Goal: Information Seeking & Learning: Learn about a topic

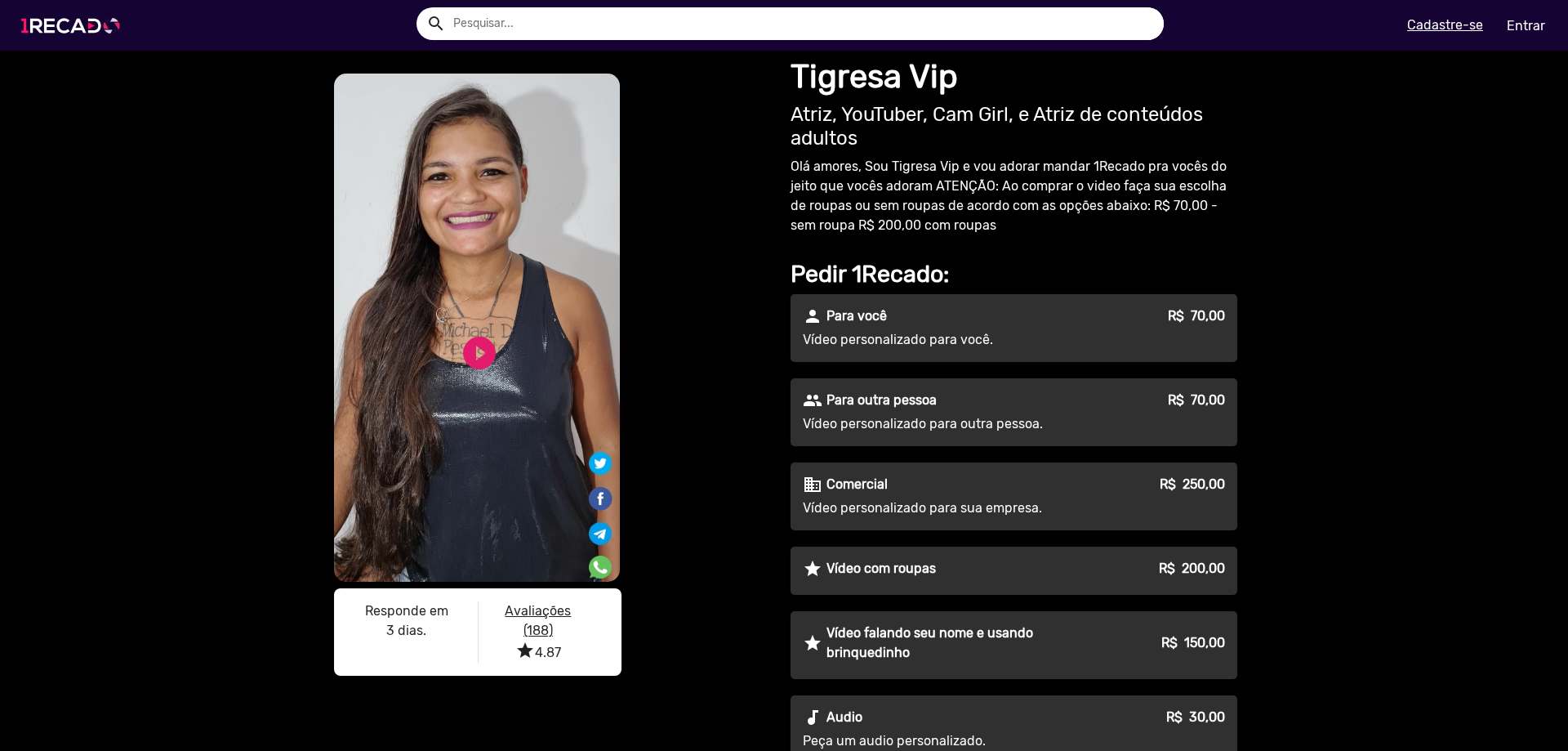
click at [65, 32] on img at bounding box center [74, 26] width 124 height 70
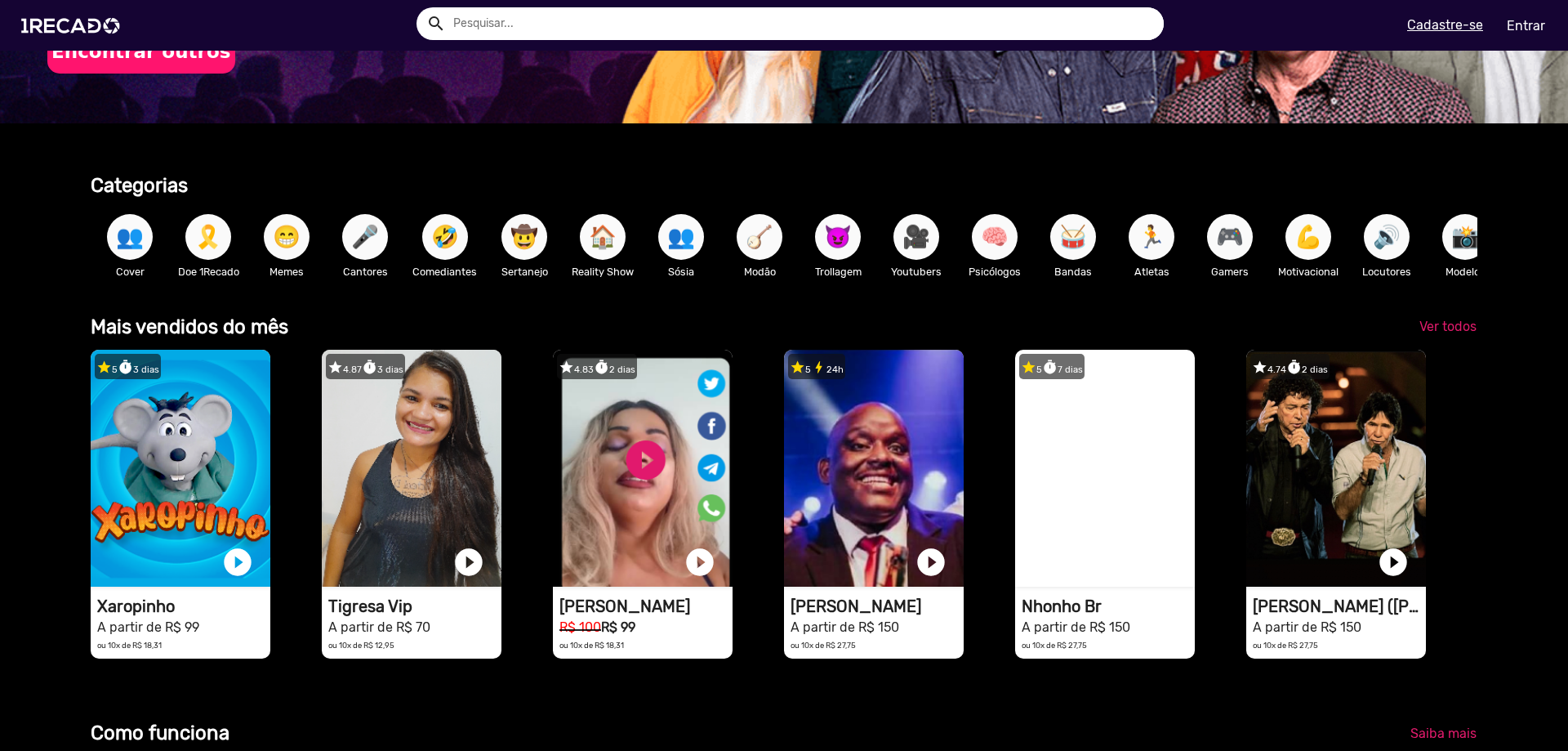
scroll to position [0, 1556]
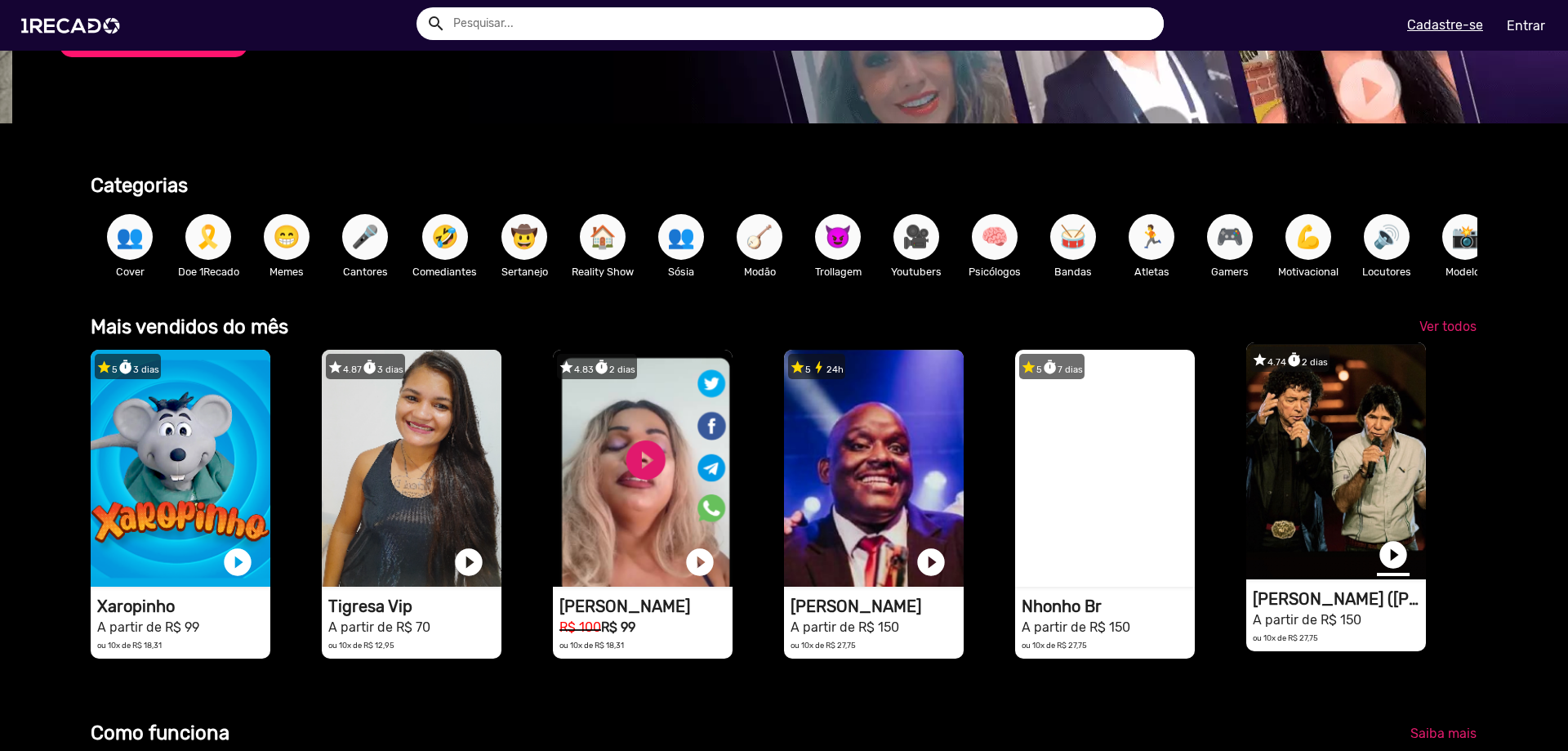
click at [1392, 570] on link "play_circle_filled" at bounding box center [1393, 555] width 33 height 33
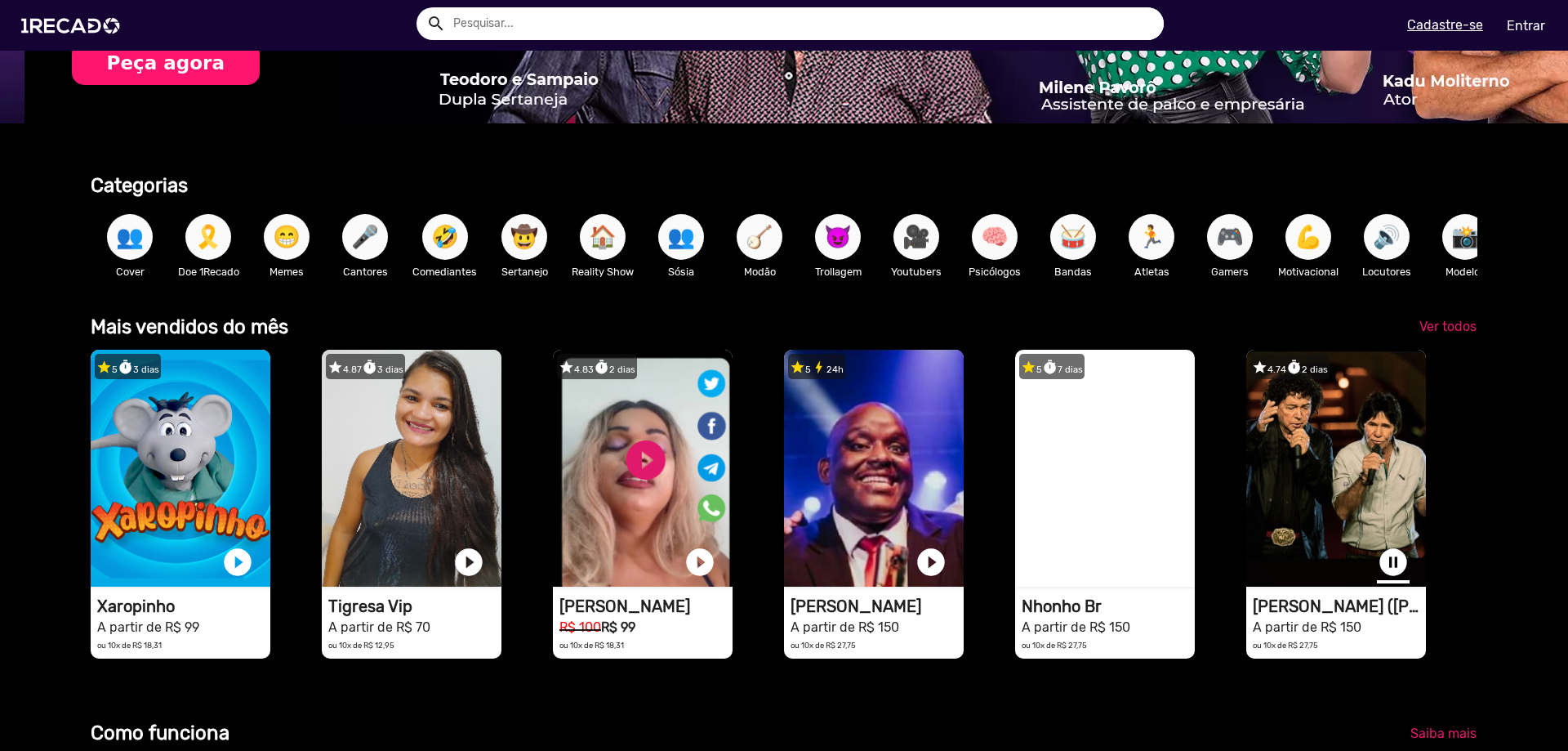
click at [1391, 570] on link "pause_circle" at bounding box center [1393, 562] width 33 height 33
click at [1449, 334] on span "Ver todos" at bounding box center [1447, 326] width 57 height 15
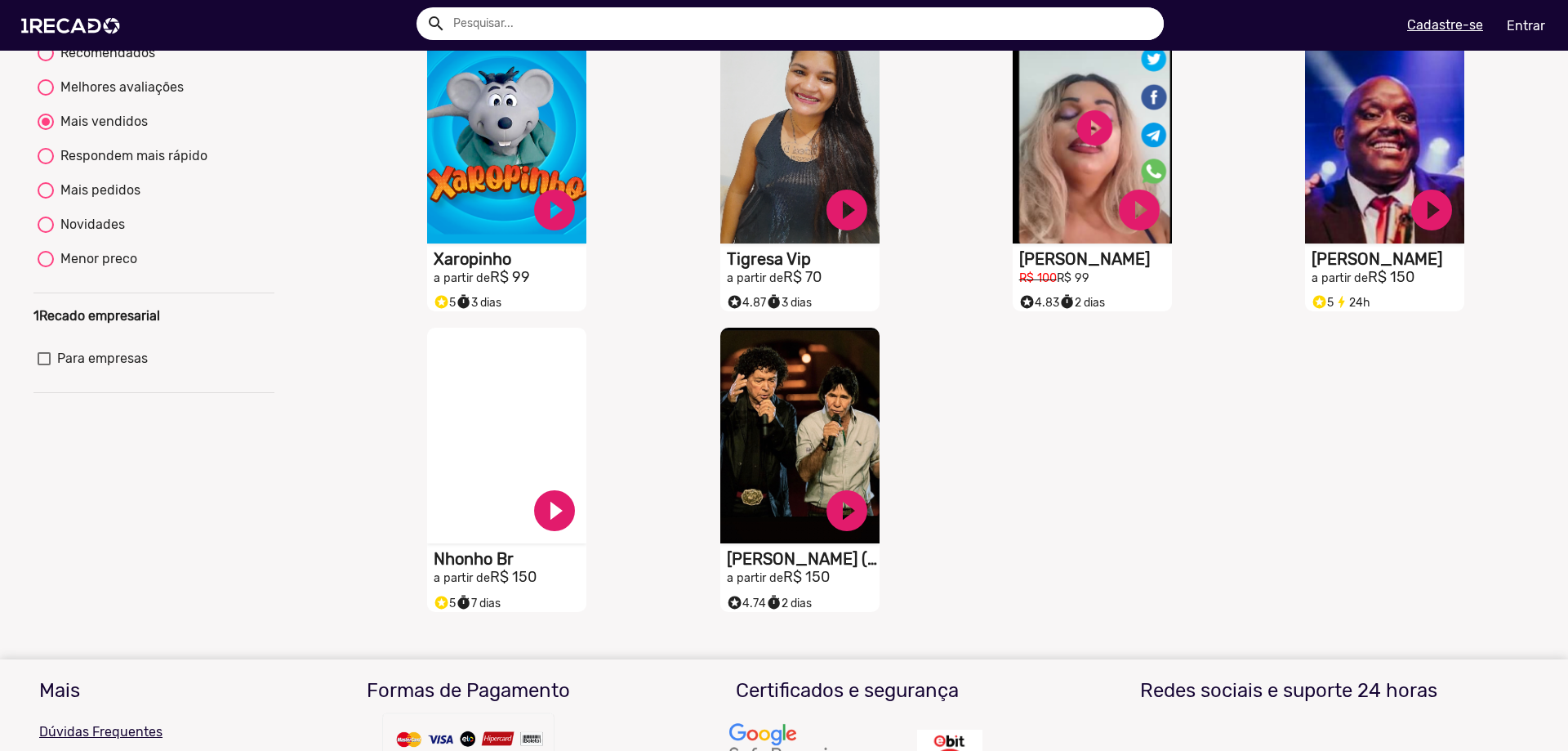
scroll to position [102, 0]
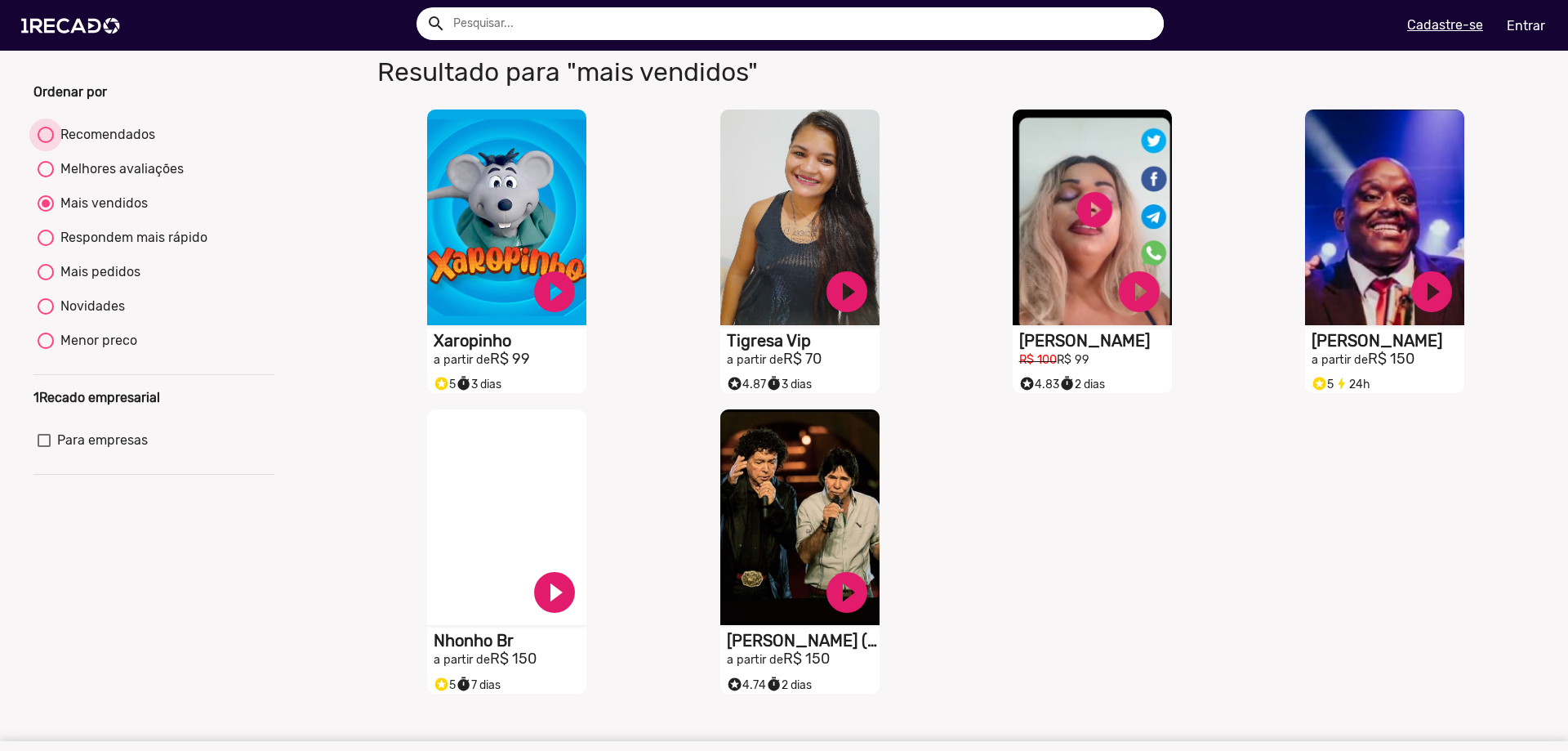
click at [114, 140] on div "Recomendados" at bounding box center [104, 134] width 101 height 19
click at [45, 143] on input "Recomendados" at bounding box center [45, 143] width 1 height 1
radio input "true"
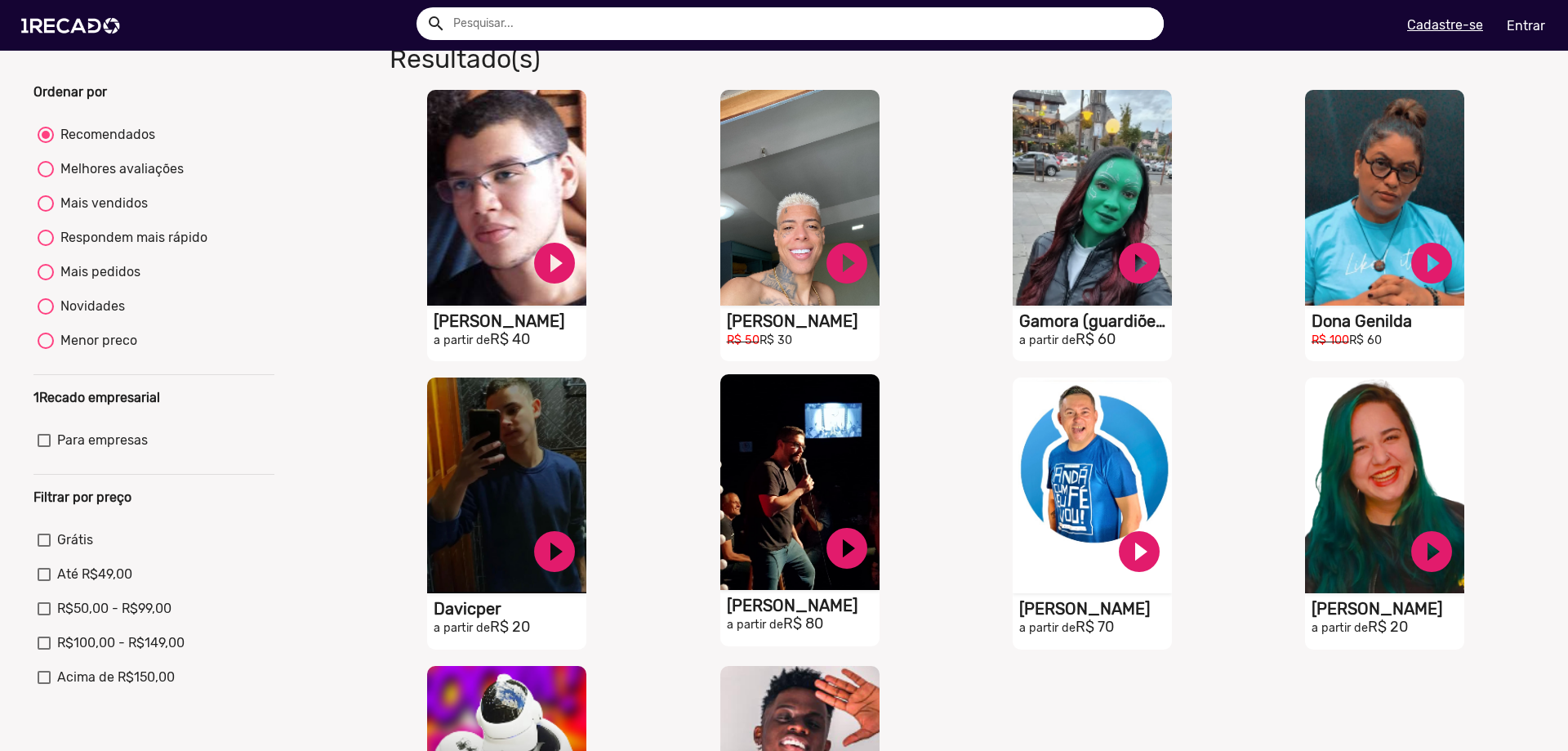
scroll to position [0, 0]
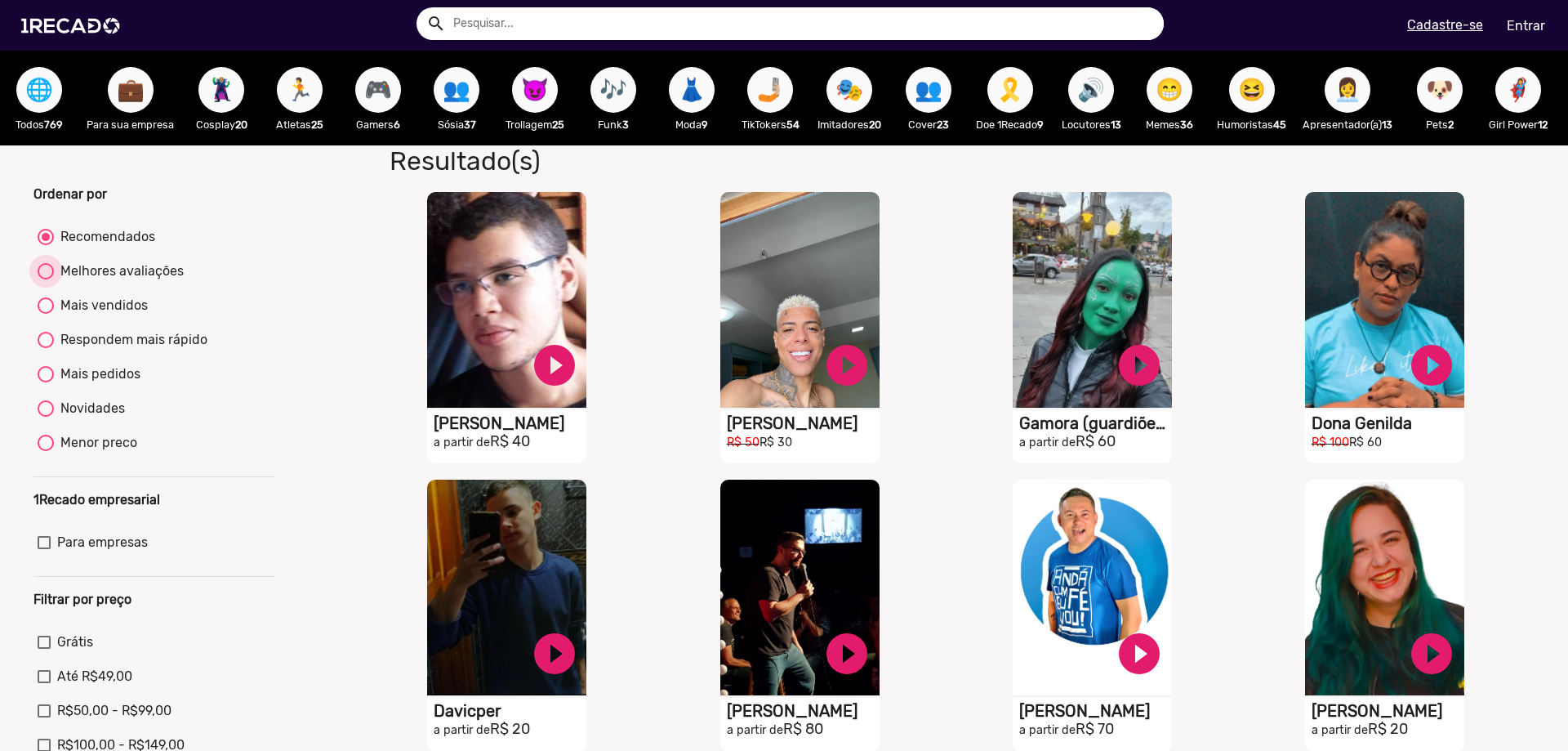
click at [155, 276] on div "Melhores avaliações" at bounding box center [119, 271] width 130 height 19
click at [45, 279] on input "Melhores avaliações" at bounding box center [45, 279] width 1 height 1
radio input "true"
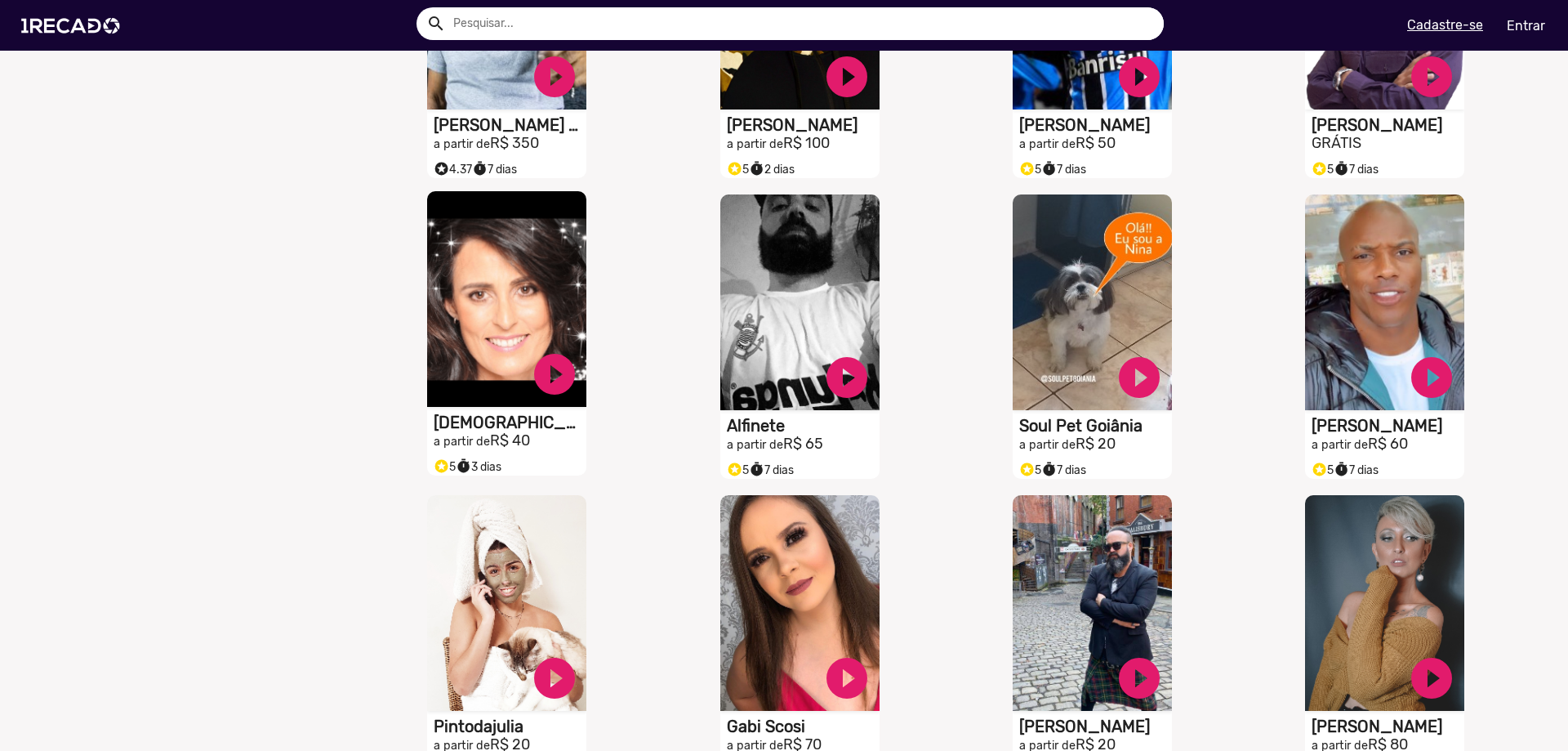
scroll to position [735, 0]
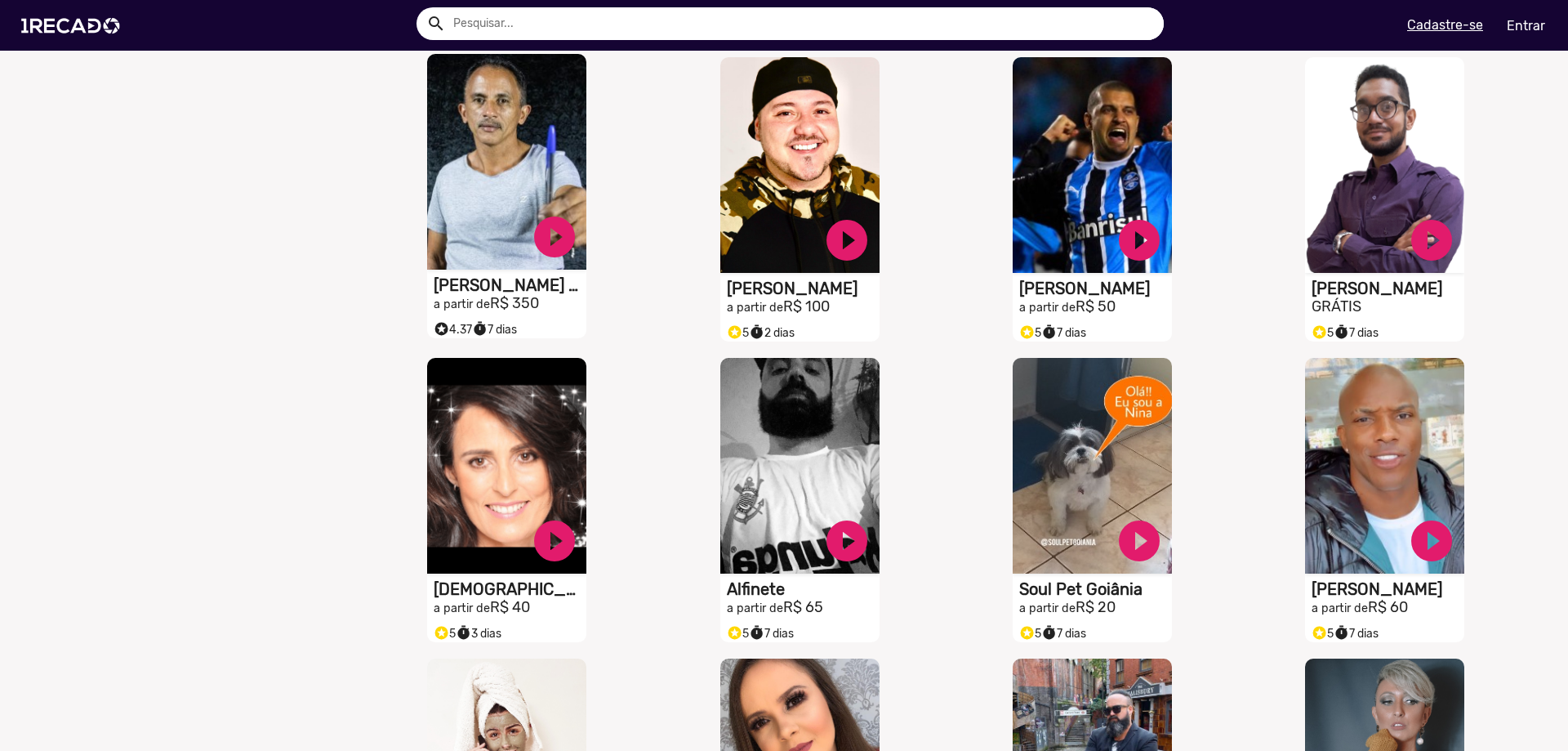
click at [520, 289] on h1 "[PERSON_NAME] Caneta Azul" at bounding box center [510, 285] width 153 height 19
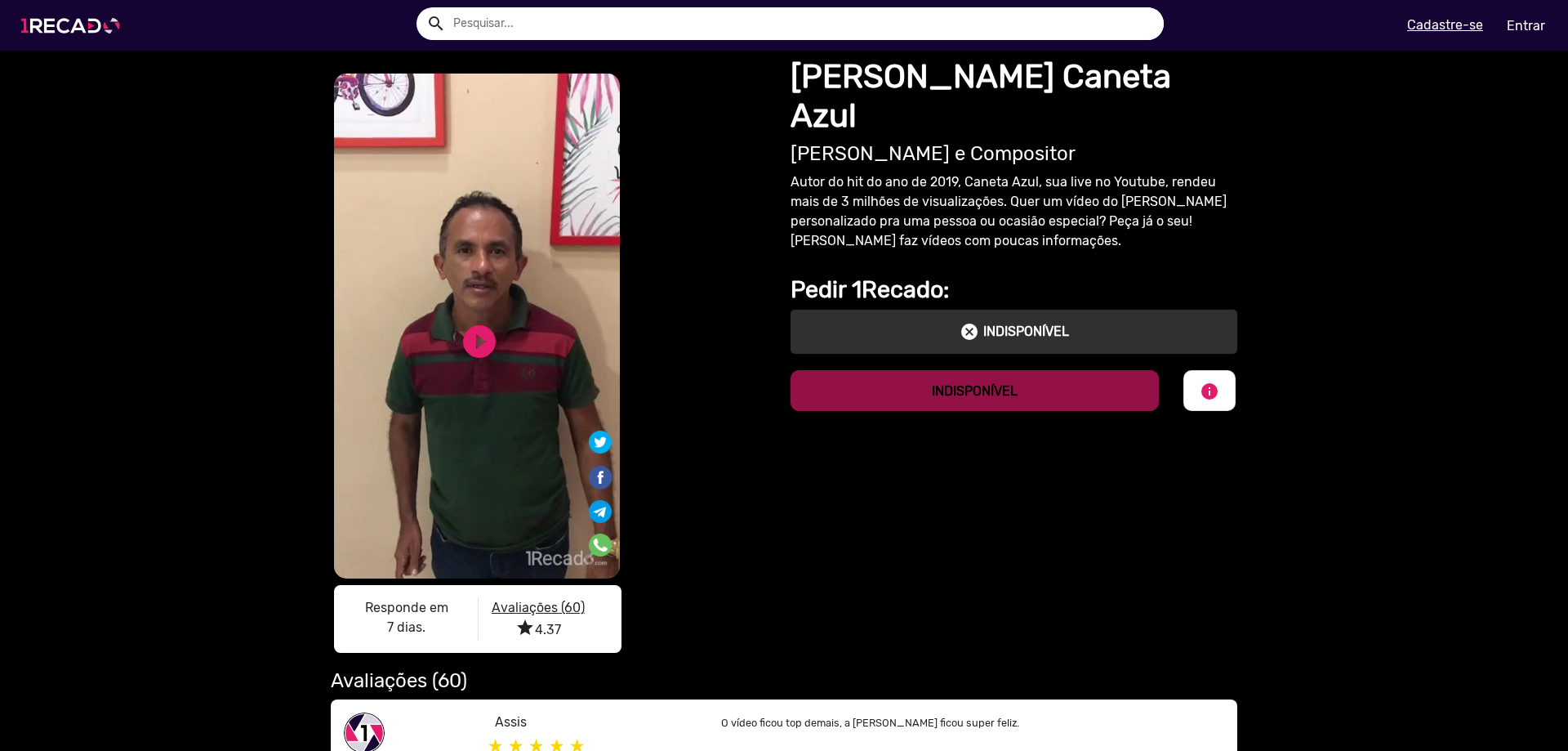
click at [106, 27] on img at bounding box center [74, 26] width 124 height 70
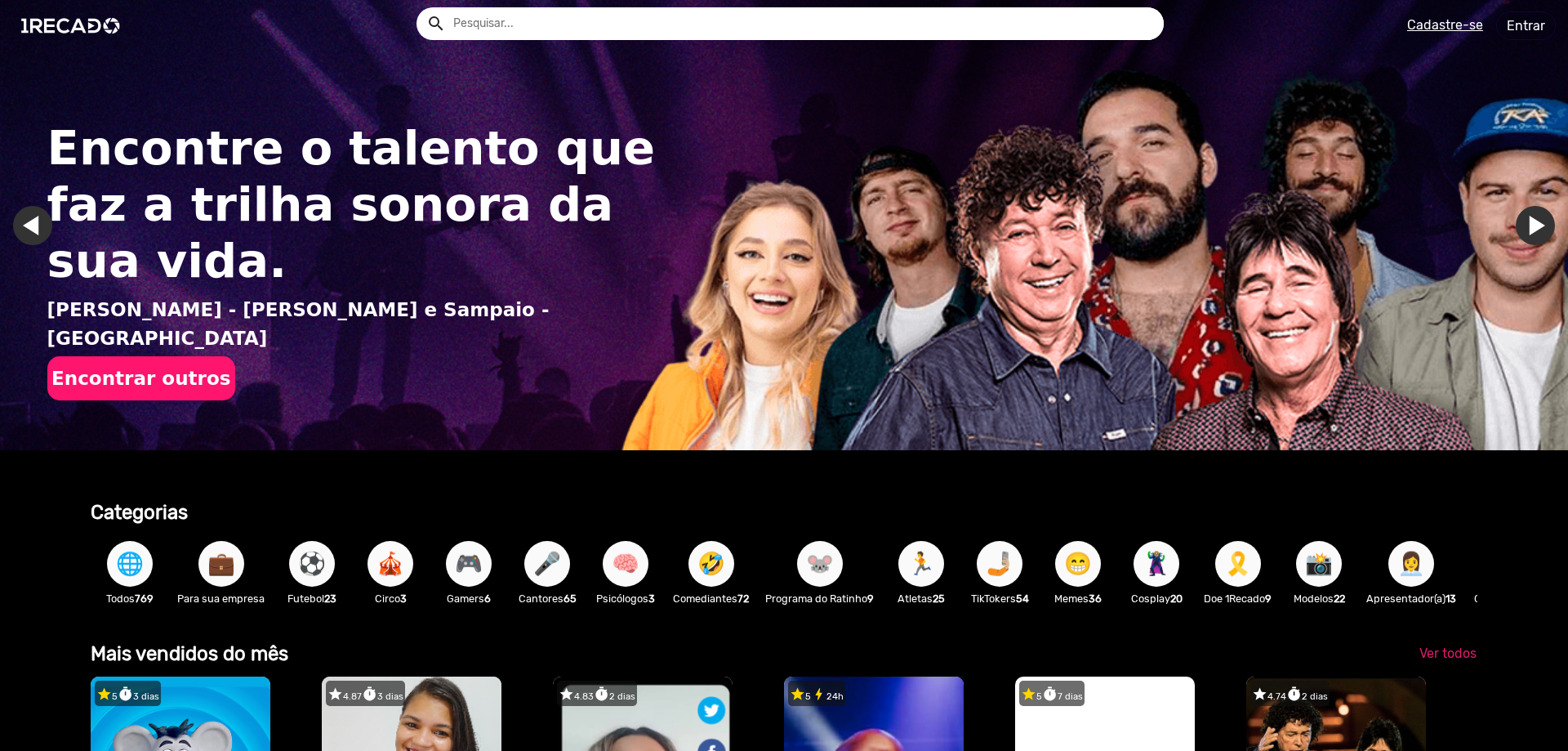
scroll to position [0, 1556]
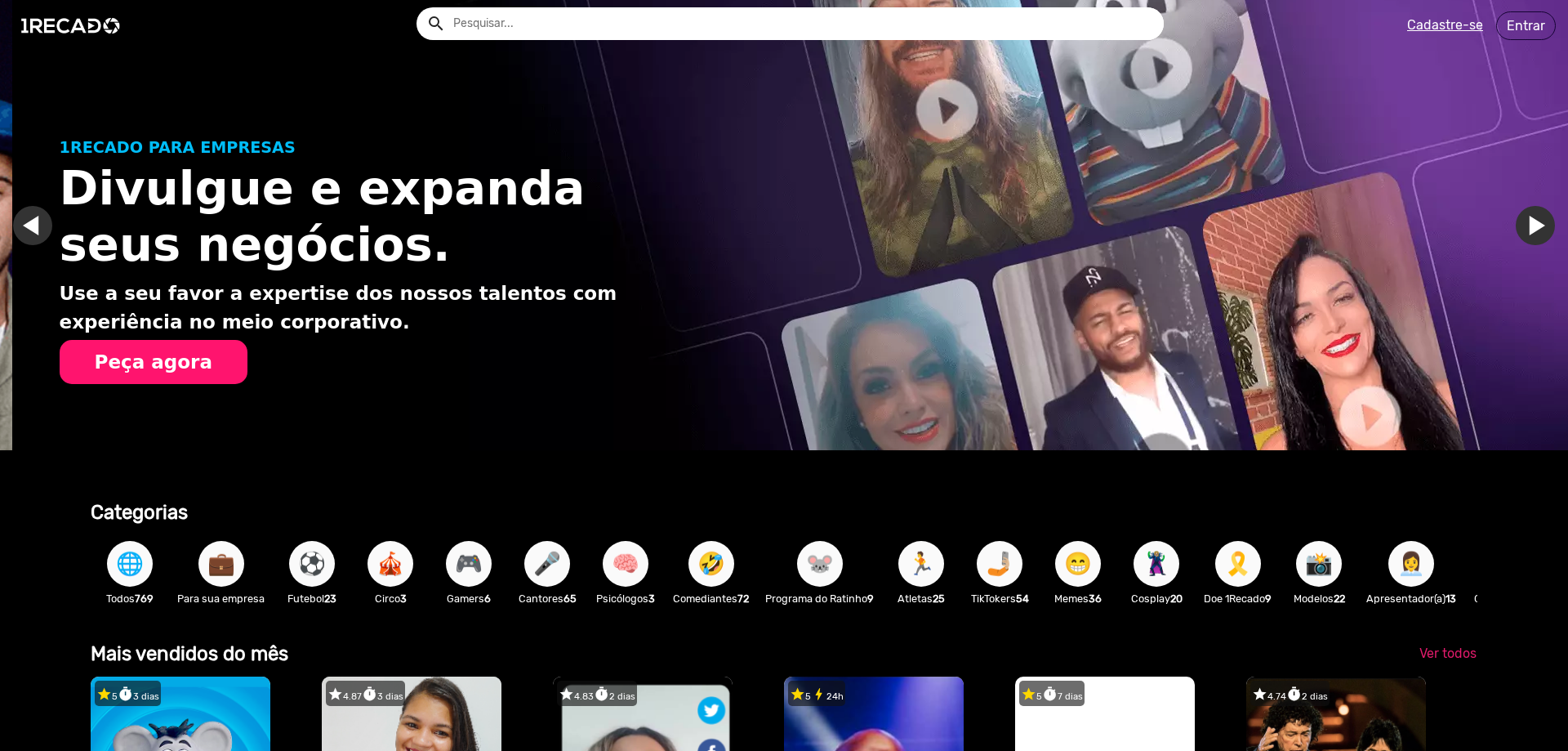
click at [893, 560] on div "🏃 Atletas 25" at bounding box center [921, 571] width 78 height 95
click at [932, 567] on span "🏃" at bounding box center [921, 563] width 28 height 45
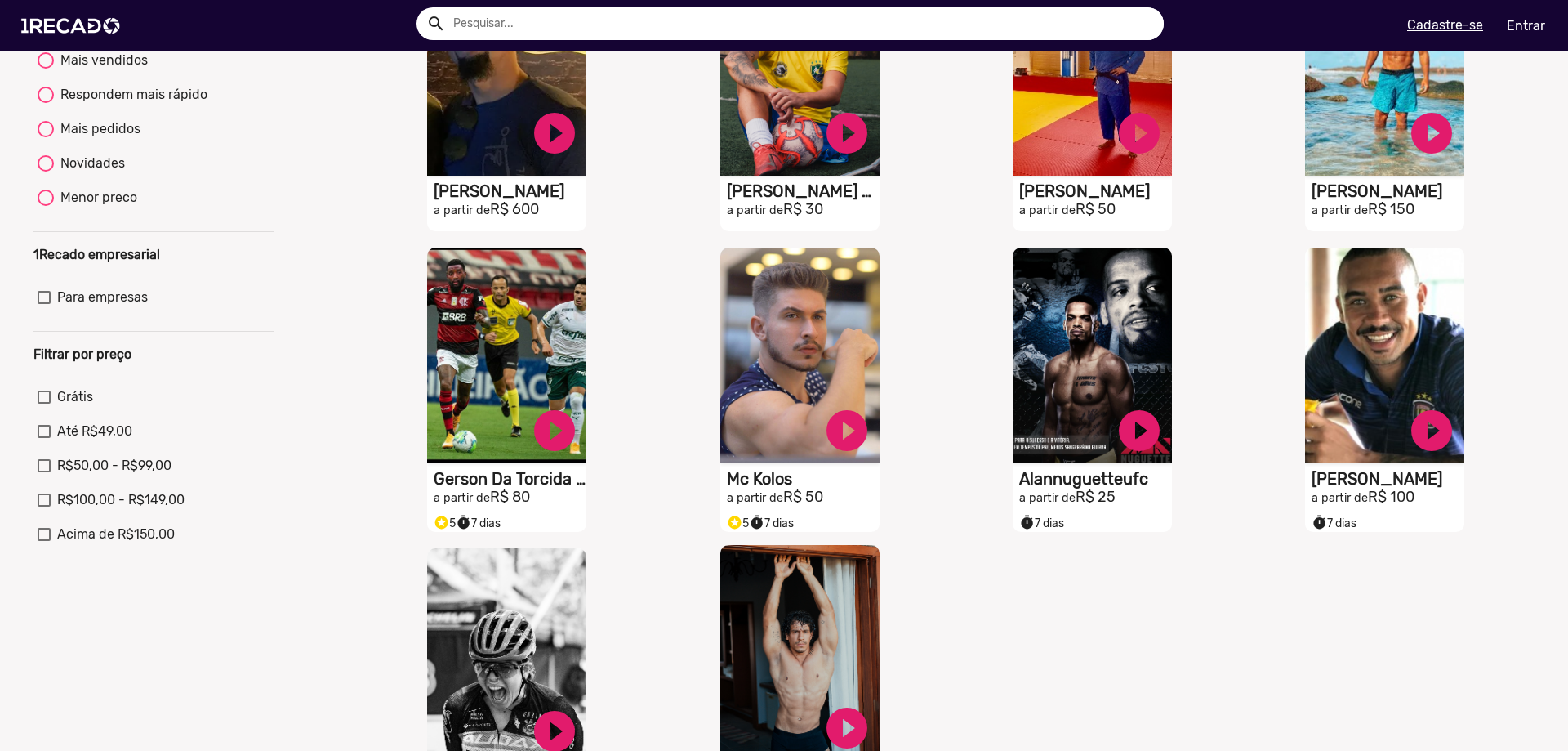
scroll to position [408, 0]
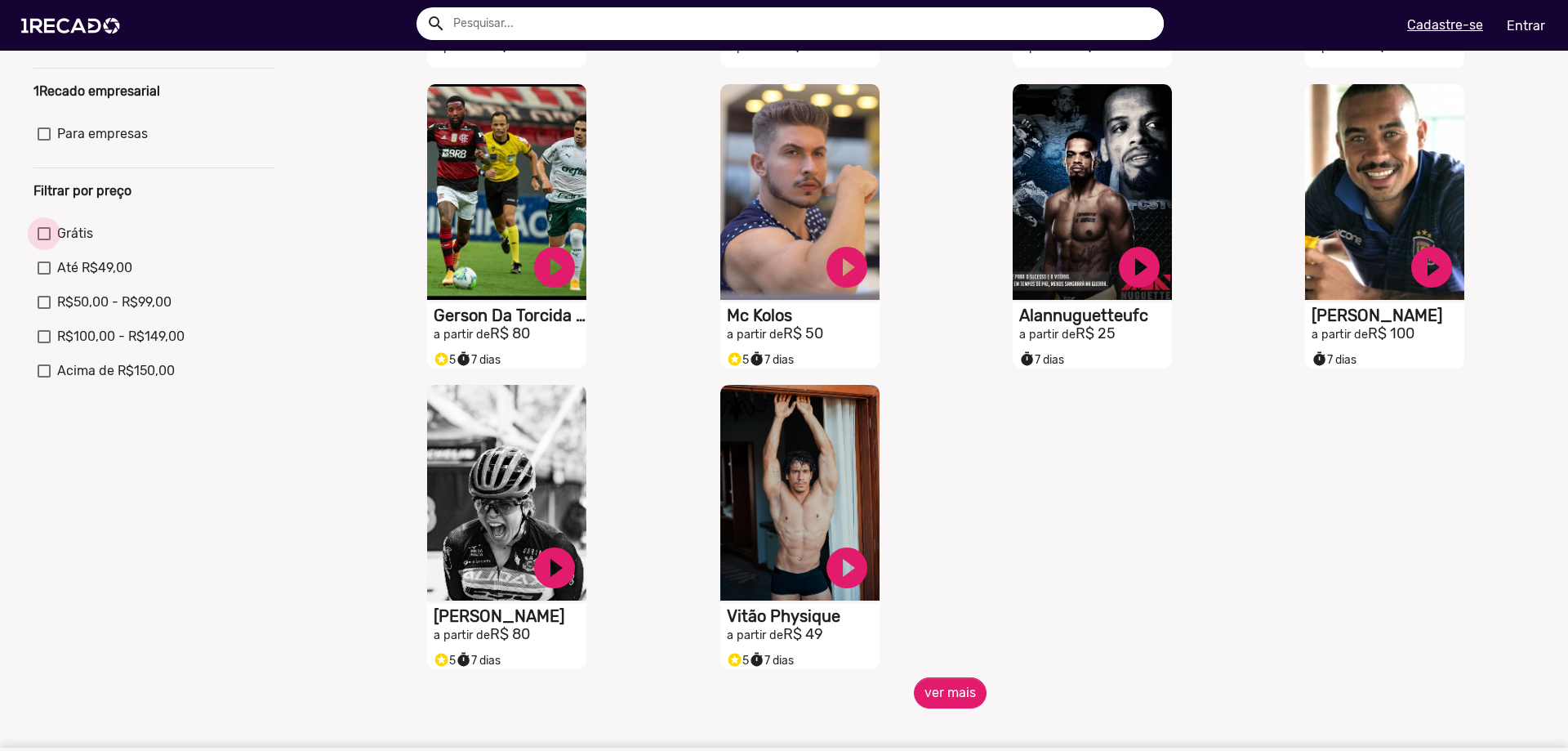
click at [80, 243] on span "Grátis" at bounding box center [74, 234] width 36 height 19
click at [44, 241] on input "Grátis" at bounding box center [43, 240] width 1 height 1
checkbox input "true"
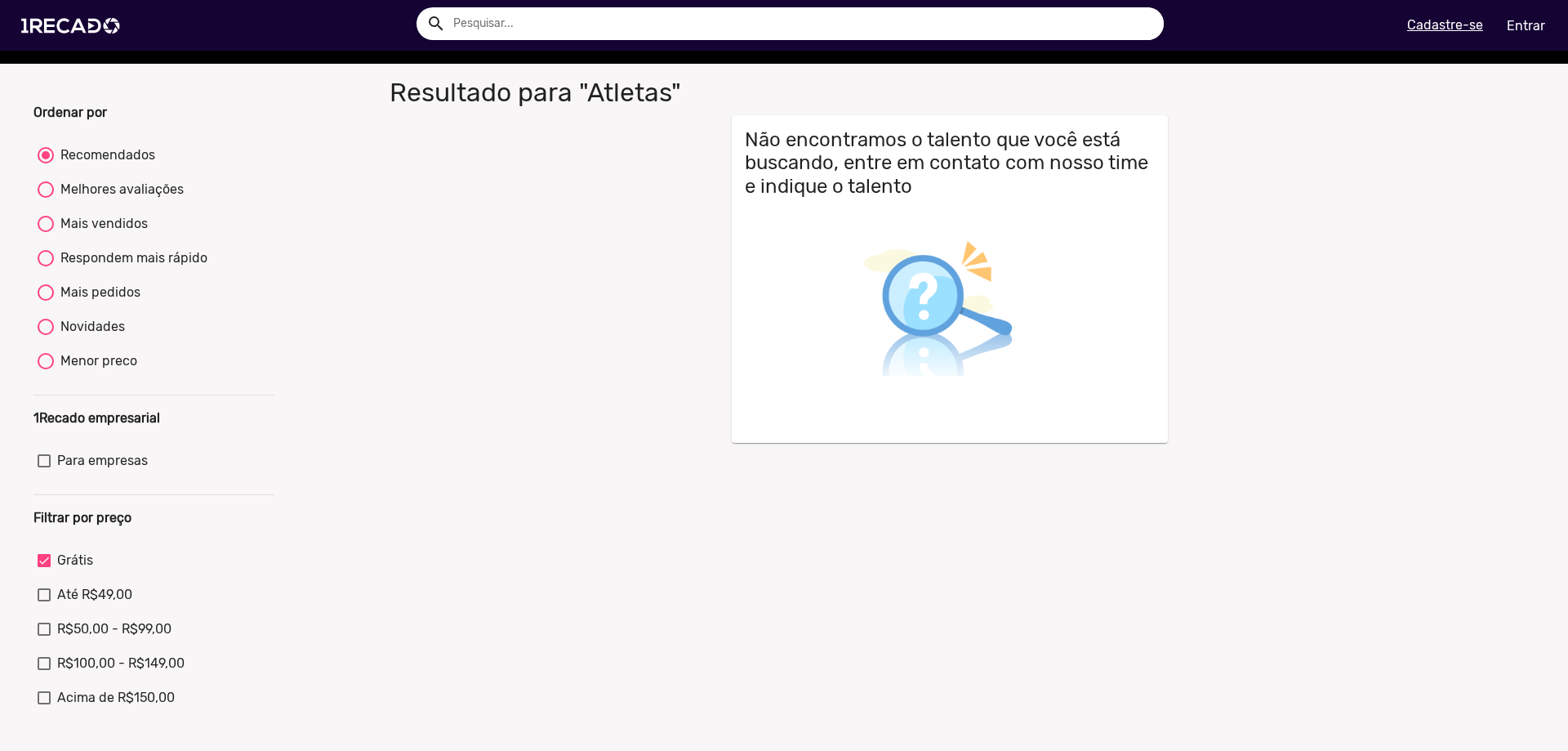
scroll to position [0, 0]
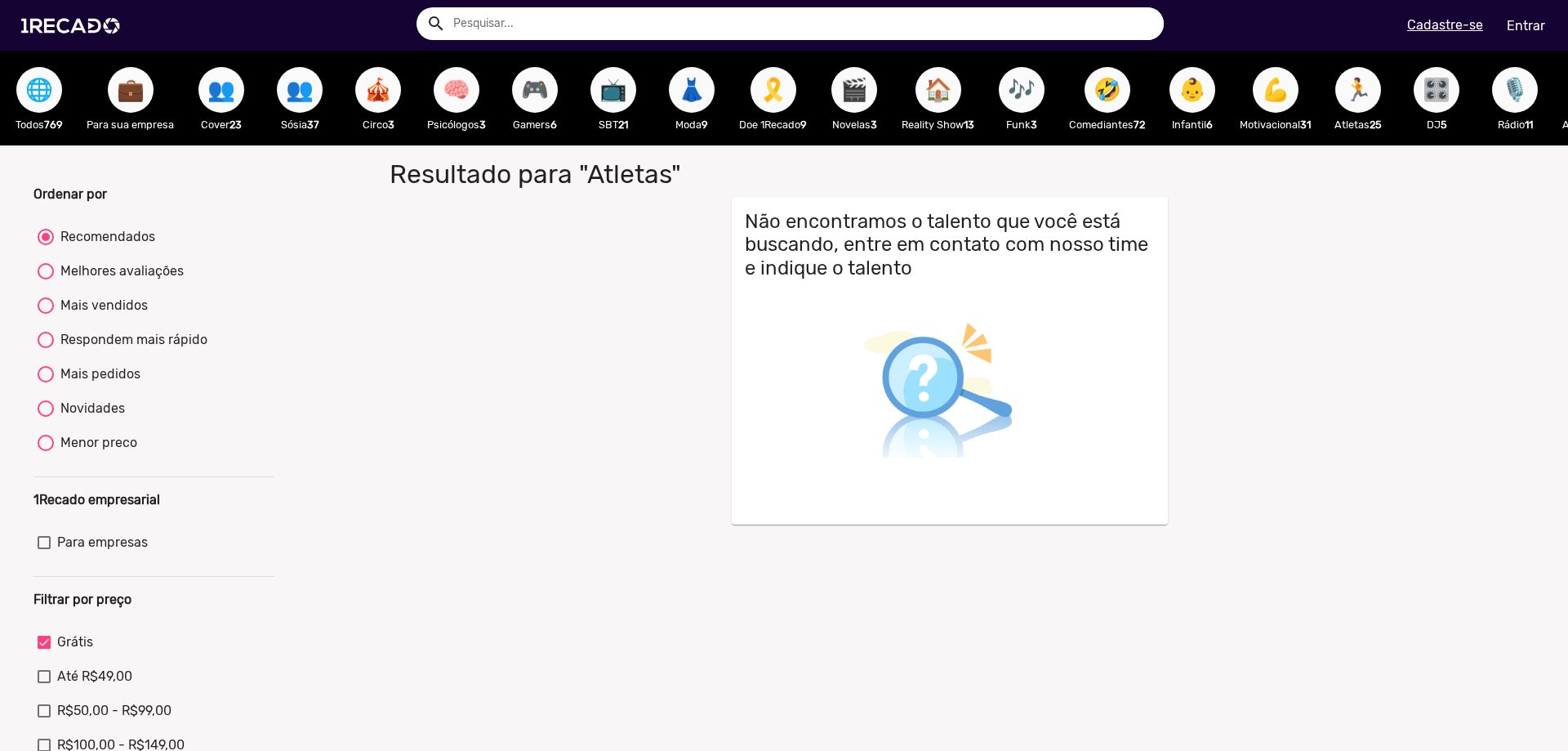
click at [30, 93] on span "🌐" at bounding box center [39, 89] width 28 height 45
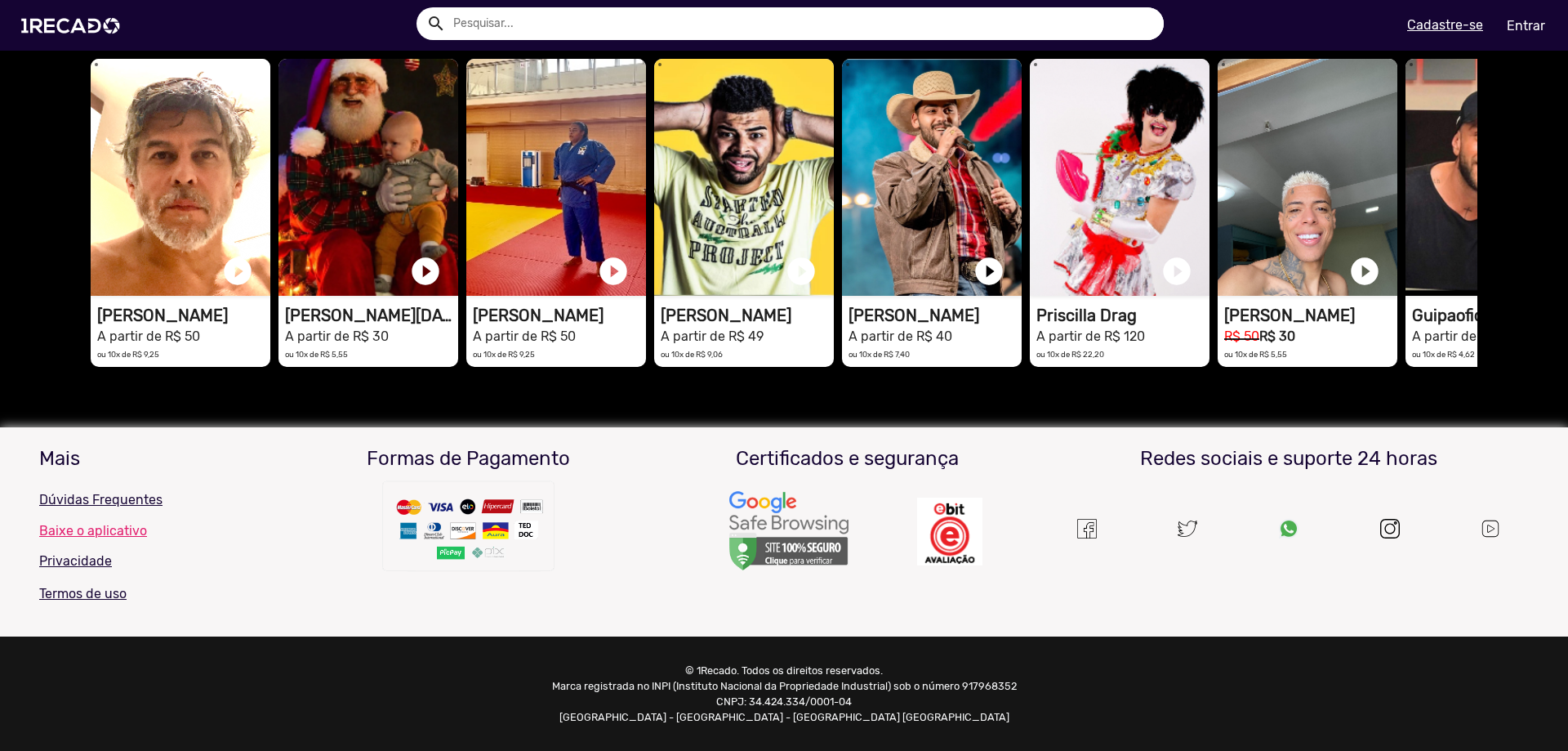
scroll to position [0, 4668]
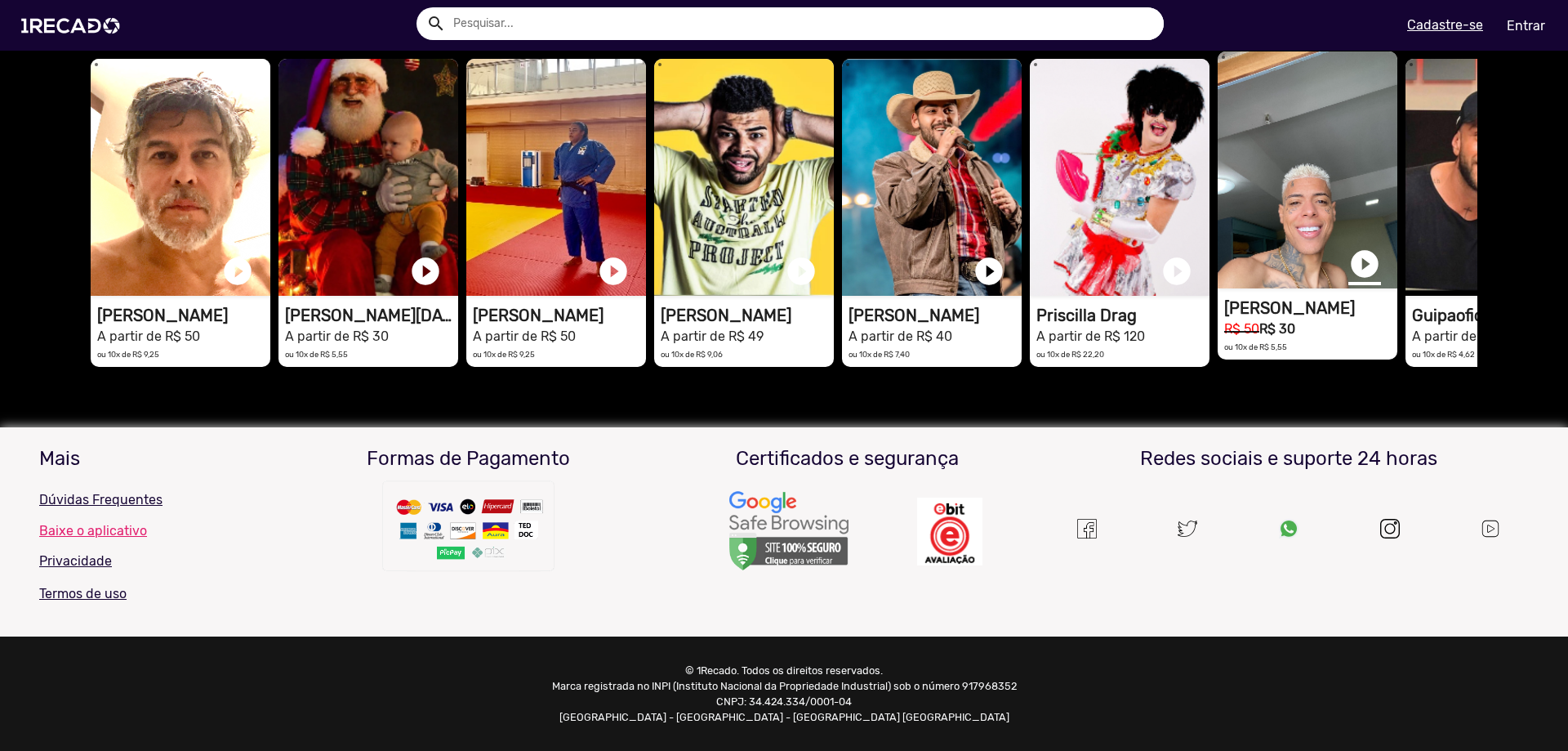
click at [1369, 280] on link "play_circle_filled" at bounding box center [1365, 264] width 33 height 33
click at [1369, 280] on link "pause_circle" at bounding box center [1365, 264] width 33 height 33
click at [1441, 43] on span "Ver todos" at bounding box center [1447, 36] width 57 height 15
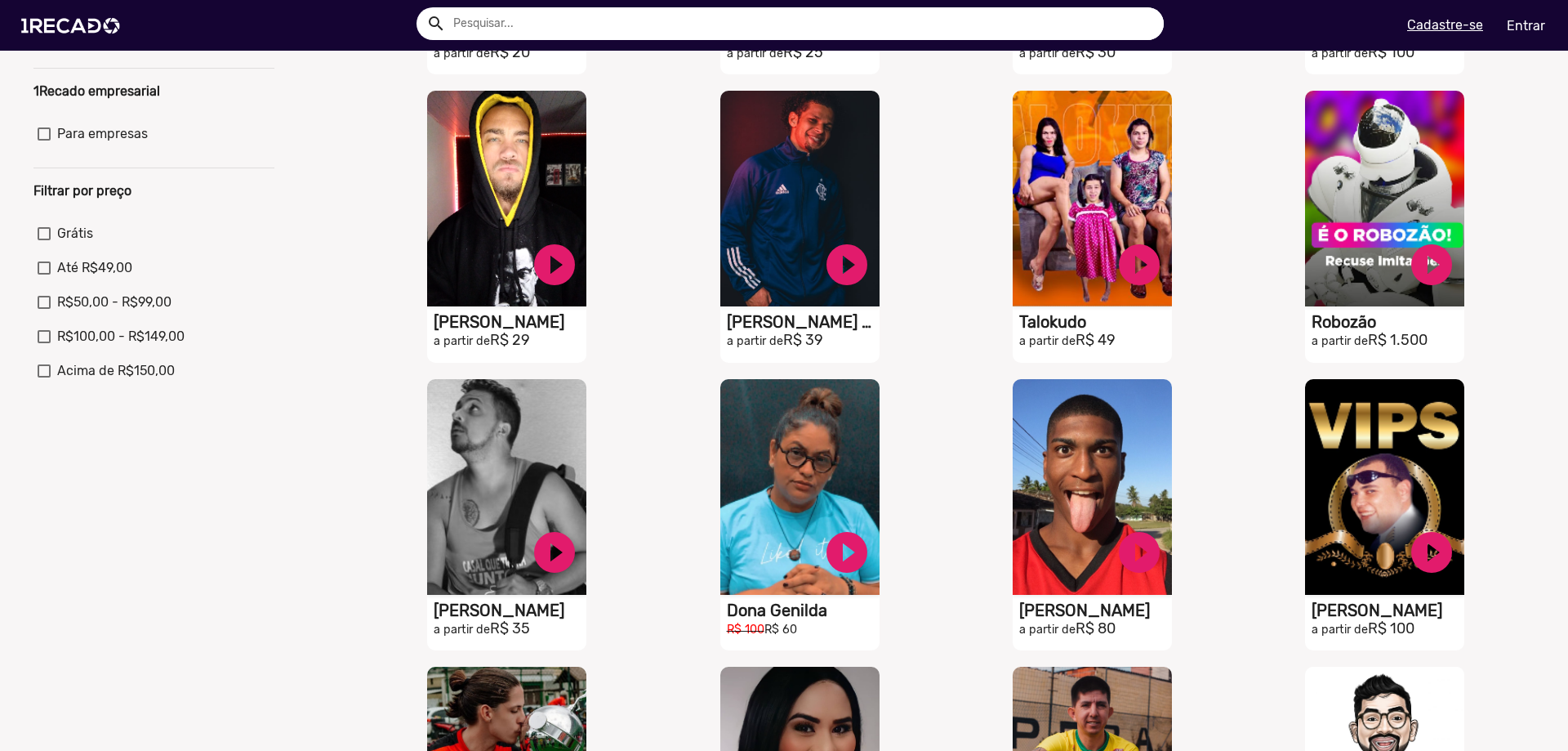
scroll to position [82, 0]
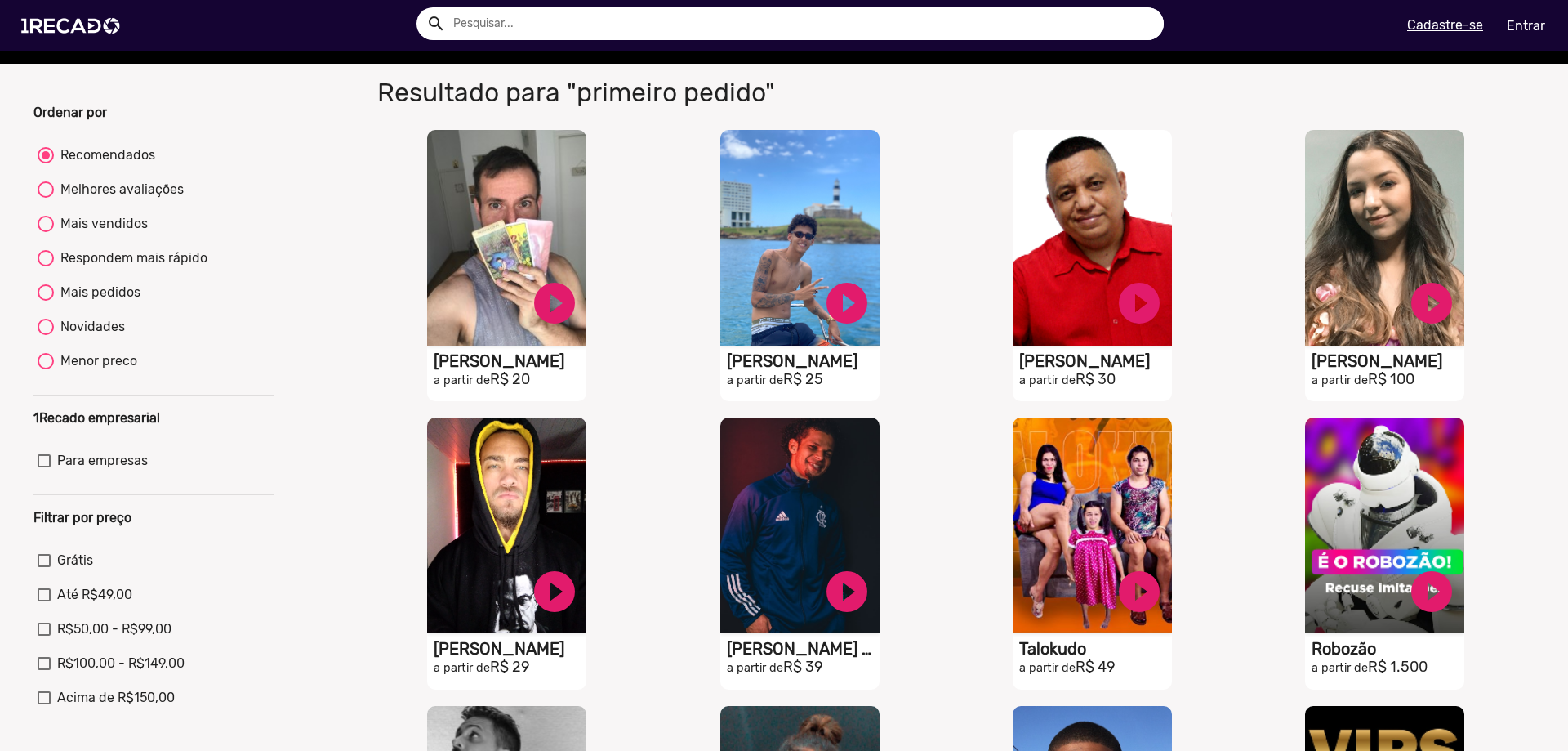
click at [71, 569] on span "Grátis" at bounding box center [74, 560] width 36 height 19
click at [44, 568] on input "Grátis" at bounding box center [43, 567] width 1 height 1
checkbox input "true"
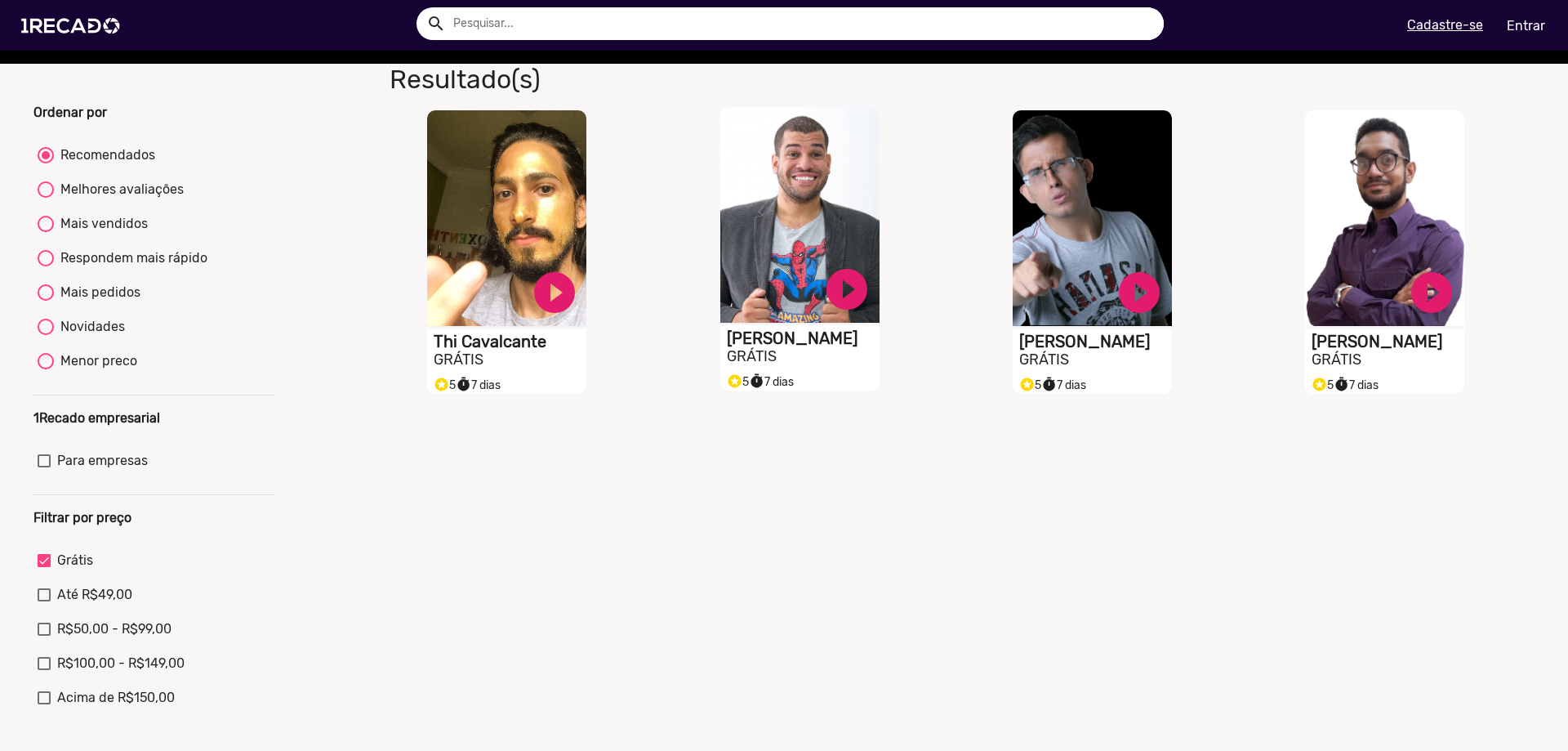
click at [796, 361] on h2 "GRÁTIS" at bounding box center [803, 356] width 153 height 18
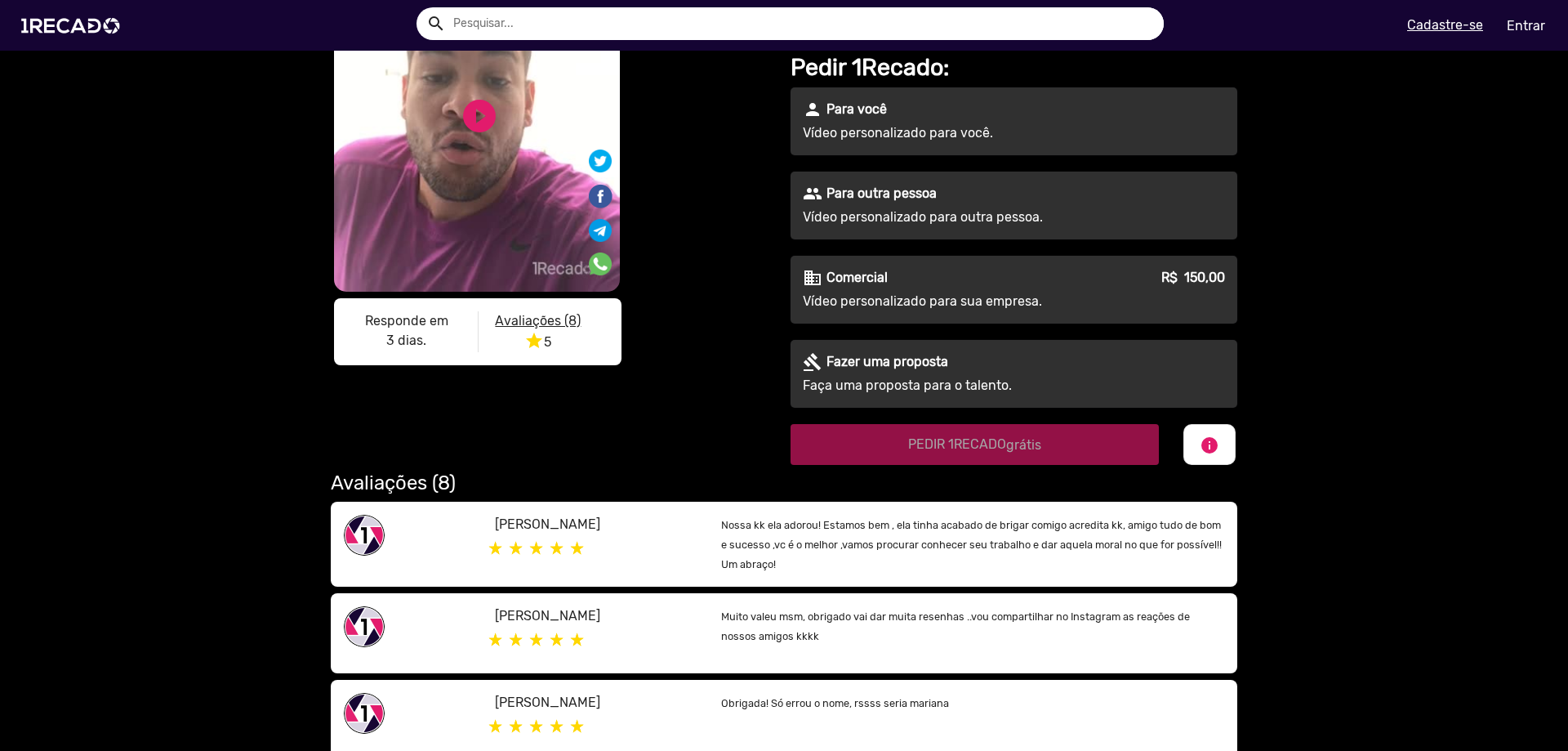
scroll to position [326, 0]
